Goal: Task Accomplishment & Management: Manage account settings

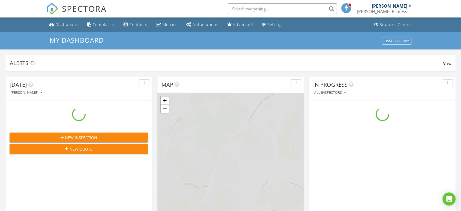
scroll to position [506, 471]
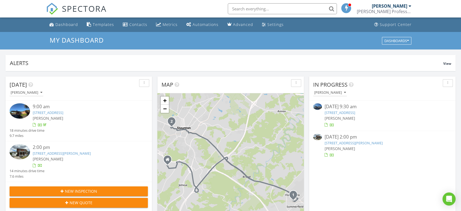
click at [277, 9] on input "text" at bounding box center [282, 8] width 109 height 11
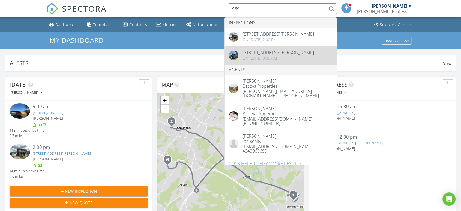
type input "969"
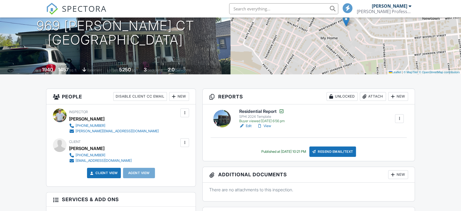
click at [267, 126] on link "View" at bounding box center [264, 125] width 14 height 5
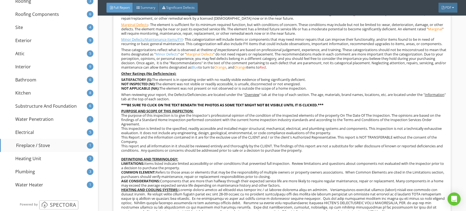
scroll to position [113, 0]
click at [28, 158] on div "Heating Unit" at bounding box center [23, 158] width 37 height 7
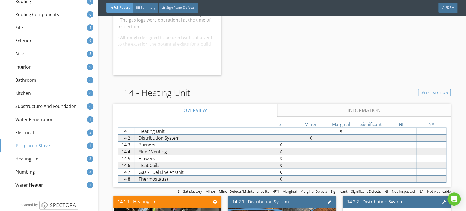
scroll to position [5049, 0]
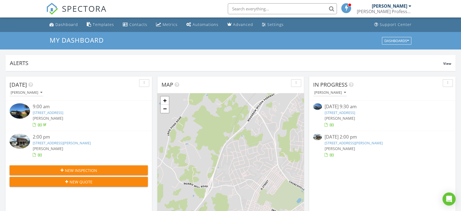
scroll to position [506, 471]
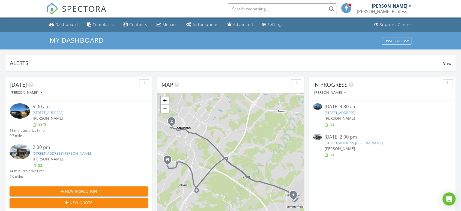
click at [353, 142] on link "969 Kinzley Ct, Staunton, VA 24401" at bounding box center [354, 142] width 58 height 5
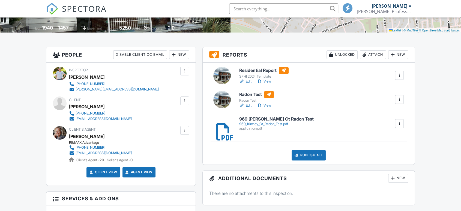
click at [307, 157] on div "Publish All" at bounding box center [309, 155] width 34 height 10
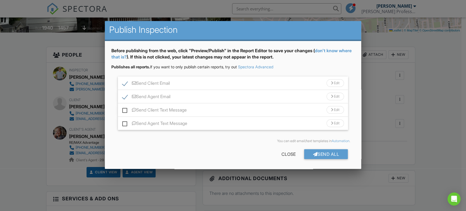
scroll to position [1, 0]
click at [200, 82] on div "Send Client Email Edit" at bounding box center [233, 82] width 230 height 13
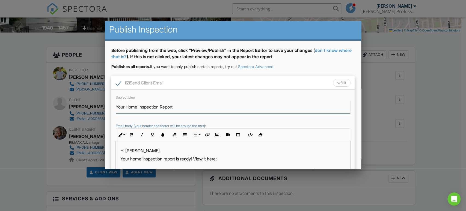
drag, startPoint x: 125, startPoint y: 105, endPoint x: 103, endPoint y: 105, distance: 22.4
click at [214, 106] on input "969 Kinzley Ct. Home Inspection Report" at bounding box center [233, 106] width 234 height 13
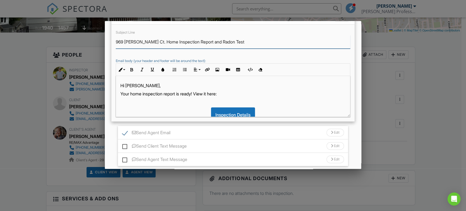
scroll to position [87, 0]
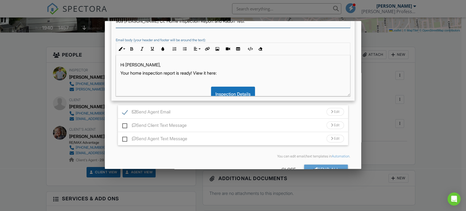
type input "969 Kinzley Ct. Home Inspection Report and Radon Test"
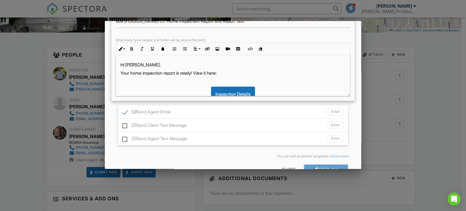
click at [214, 112] on div "Send Agent Email Edit" at bounding box center [233, 111] width 230 height 13
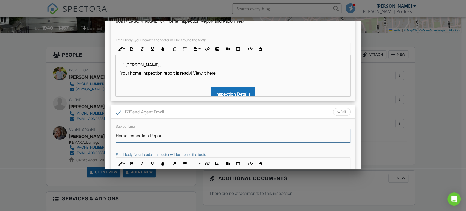
drag, startPoint x: 180, startPoint y: 135, endPoint x: 97, endPoint y: 137, distance: 82.7
paste input "969 Kinzley Ct. Home Inspection Report and Radon Test"
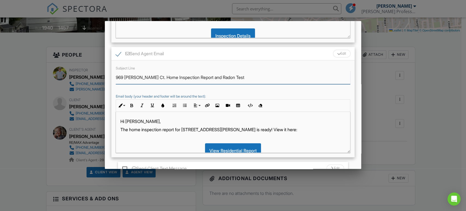
scroll to position [146, 0]
type input "969 Kinzley Ct. Home Inspection Report and Radon Test"
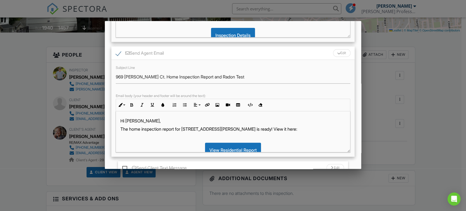
click at [176, 129] on p "The home inspection report for 969 Kinzley Ct is ready! View it here:" at bounding box center [232, 129] width 225 height 6
click at [250, 129] on p "The home inspection report and radon test for 969 Kinzley Ct is ready! View it …" at bounding box center [232, 129] width 225 height 6
click at [284, 127] on p "The home inspection report and radon test for 969 Kinzley Ct are ready! View it…" at bounding box center [232, 129] width 225 height 6
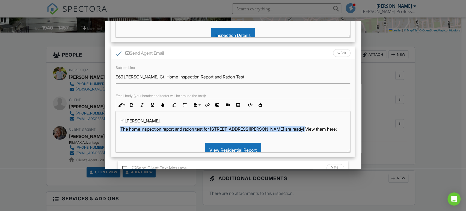
drag, startPoint x: 307, startPoint y: 128, endPoint x: 121, endPoint y: 127, distance: 185.9
click at [121, 127] on p "The home inspection report and radon test for 969 Kinzley Ct are ready! View th…" at bounding box center [232, 129] width 225 height 6
copy p "The home inspection report and radon test for 969 Kinzley Ct are ready! View th…"
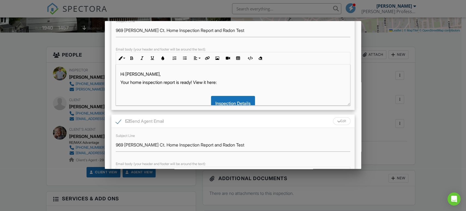
scroll to position [60, 0]
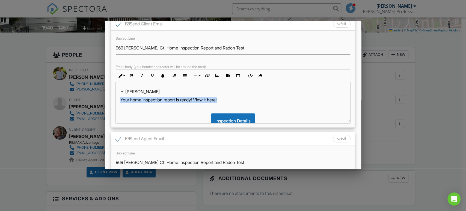
drag, startPoint x: 228, startPoint y: 100, endPoint x: 120, endPoint y: 100, distance: 107.5
click at [120, 100] on p "Your home inspection report is ready! View it here:" at bounding box center [232, 100] width 225 height 6
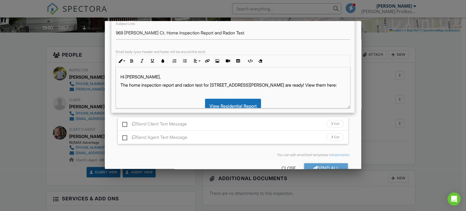
scroll to position [193, 0]
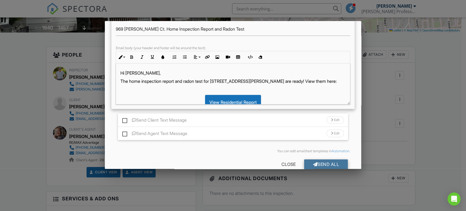
click at [331, 164] on div "Send All" at bounding box center [326, 164] width 44 height 10
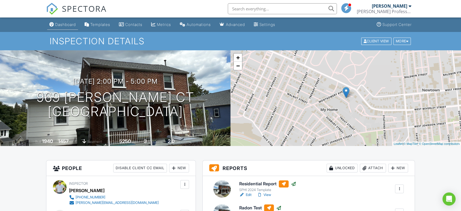
click at [69, 25] on div "Dashboard" at bounding box center [65, 24] width 21 height 5
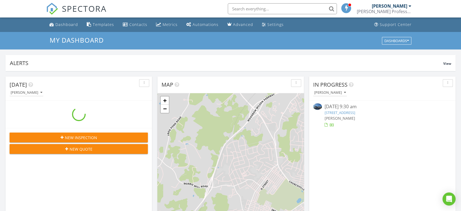
scroll to position [2, 3]
